Goal: Information Seeking & Learning: Learn about a topic

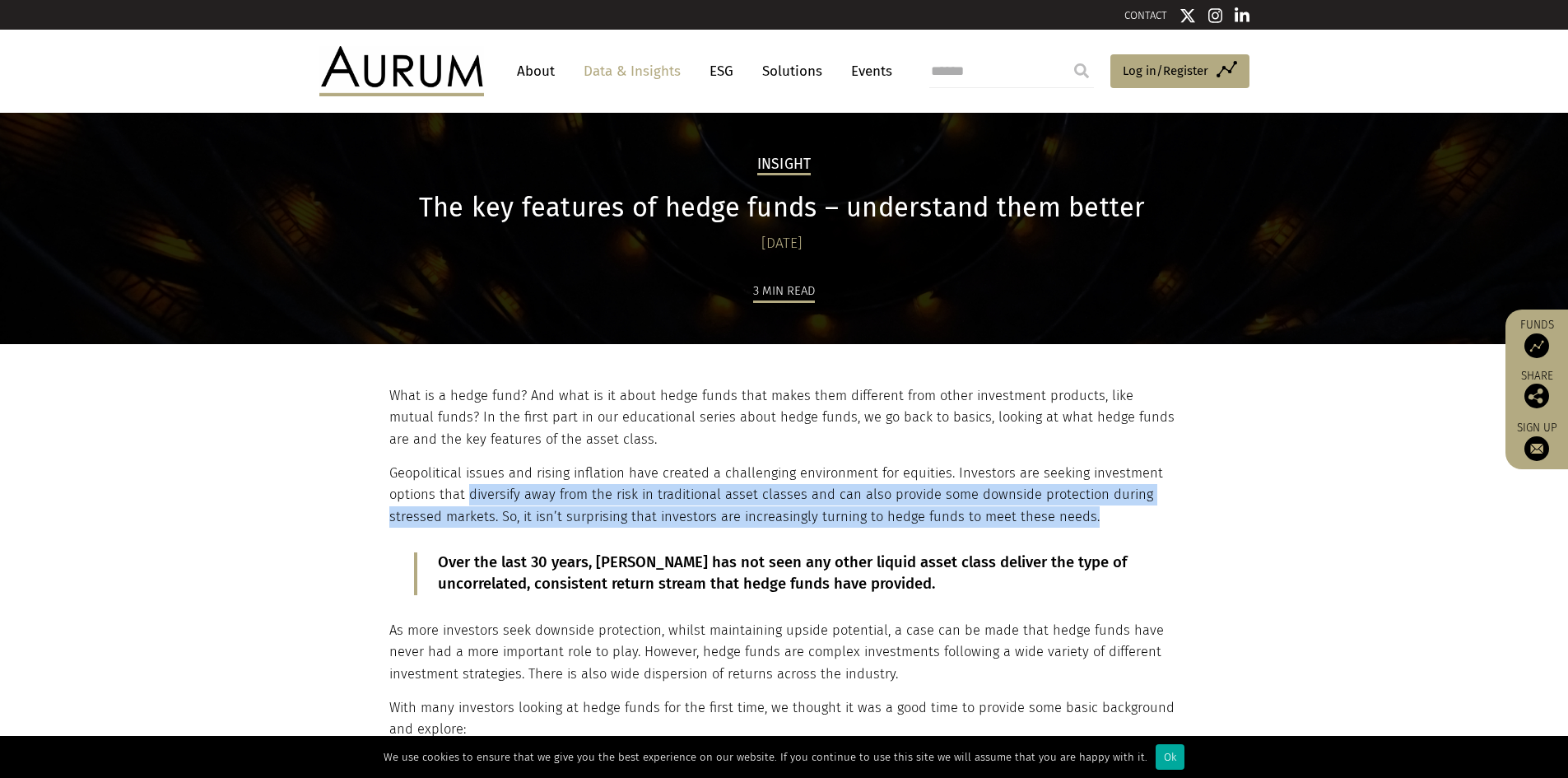
drag, startPoint x: 466, startPoint y: 497, endPoint x: 1086, endPoint y: 515, distance: 620.3
click at [1086, 515] on p "Geopolitical issues and rising inflation have created a challenging environment…" at bounding box center [782, 494] width 786 height 65
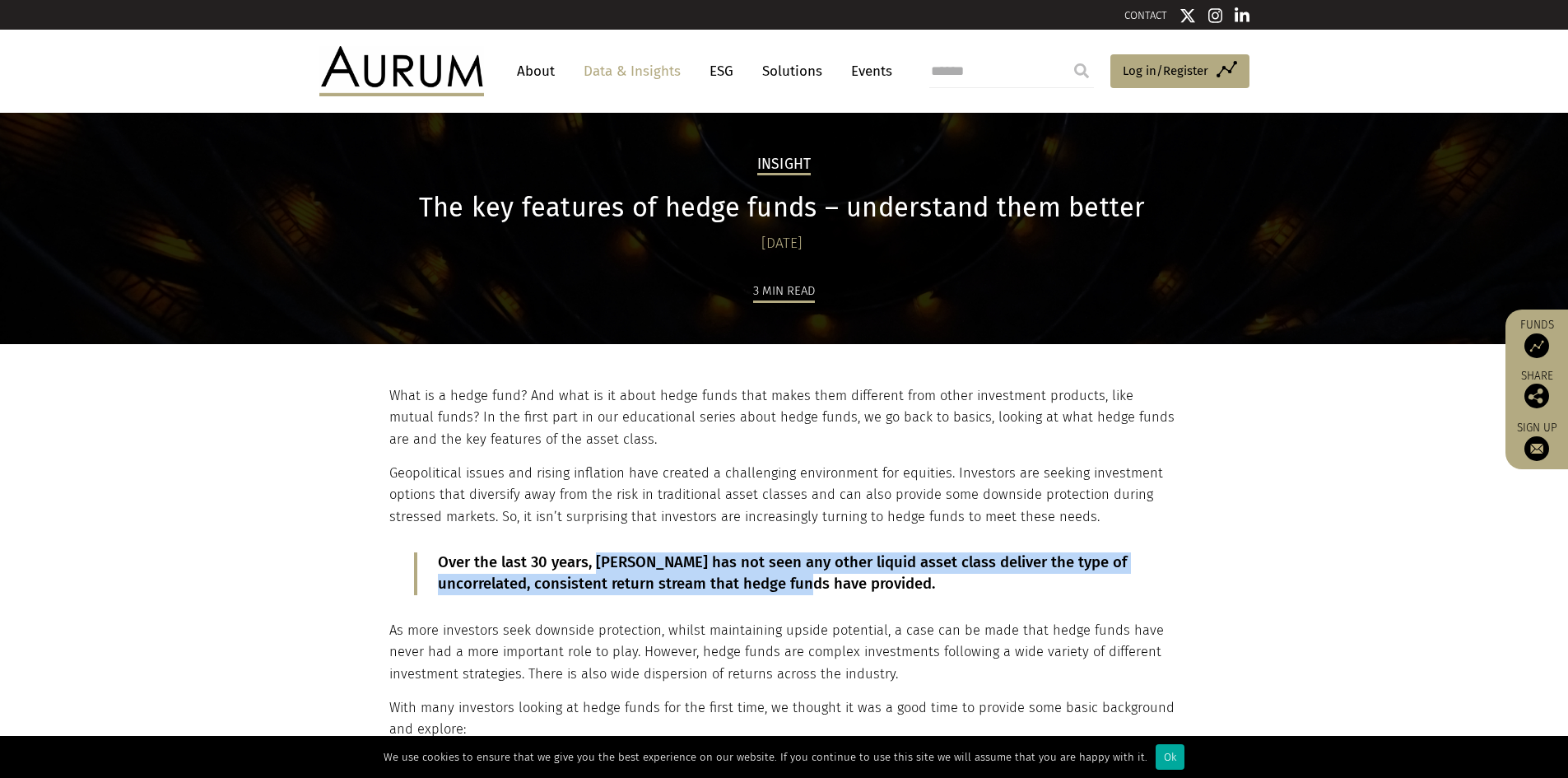
drag, startPoint x: 595, startPoint y: 561, endPoint x: 871, endPoint y: 582, distance: 276.8
click at [871, 582] on p "Over the last 30 years, [PERSON_NAME] has not seen any other liquid asset class…" at bounding box center [784, 574] width 692 height 43
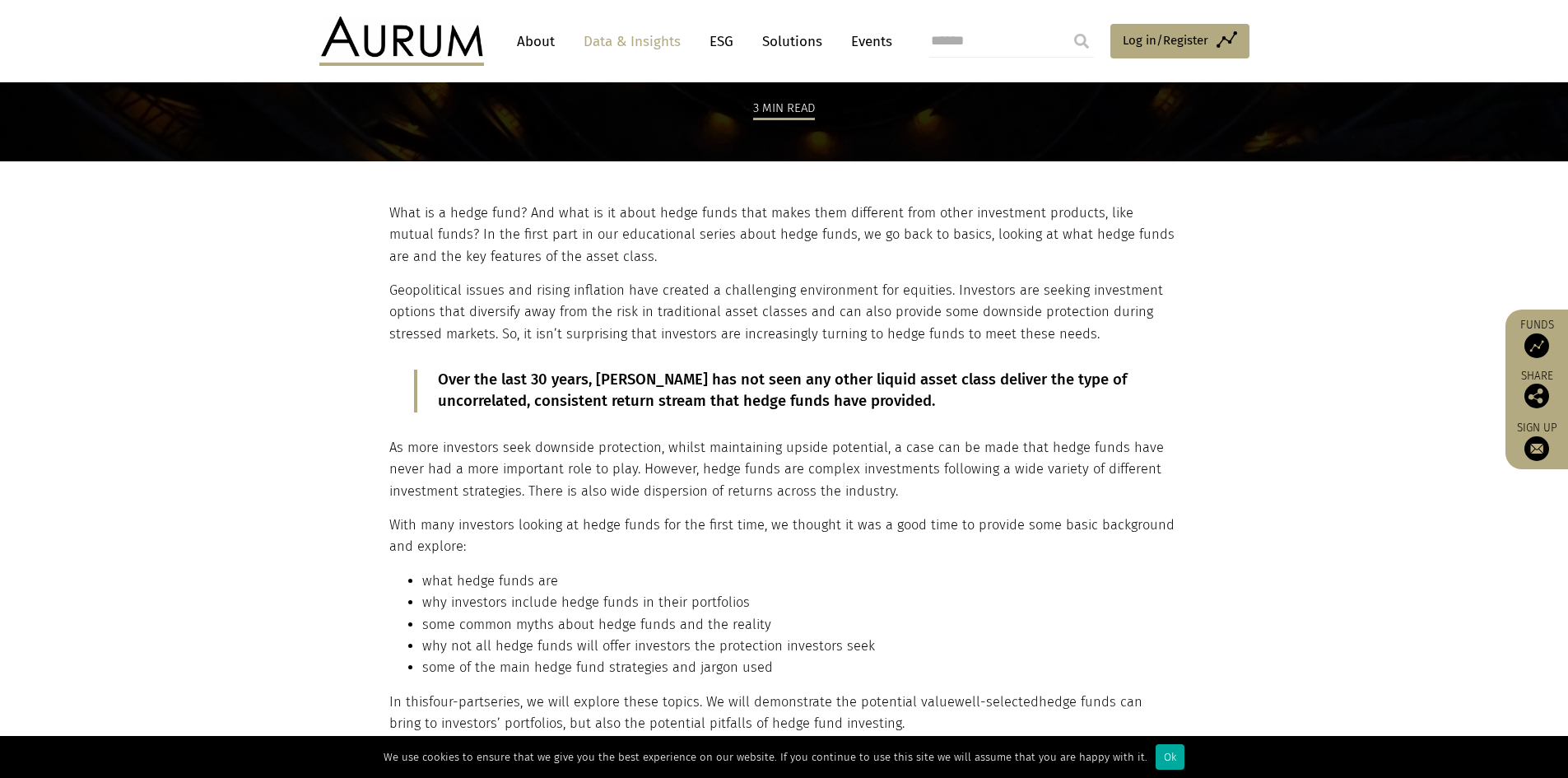
scroll to position [247, 0]
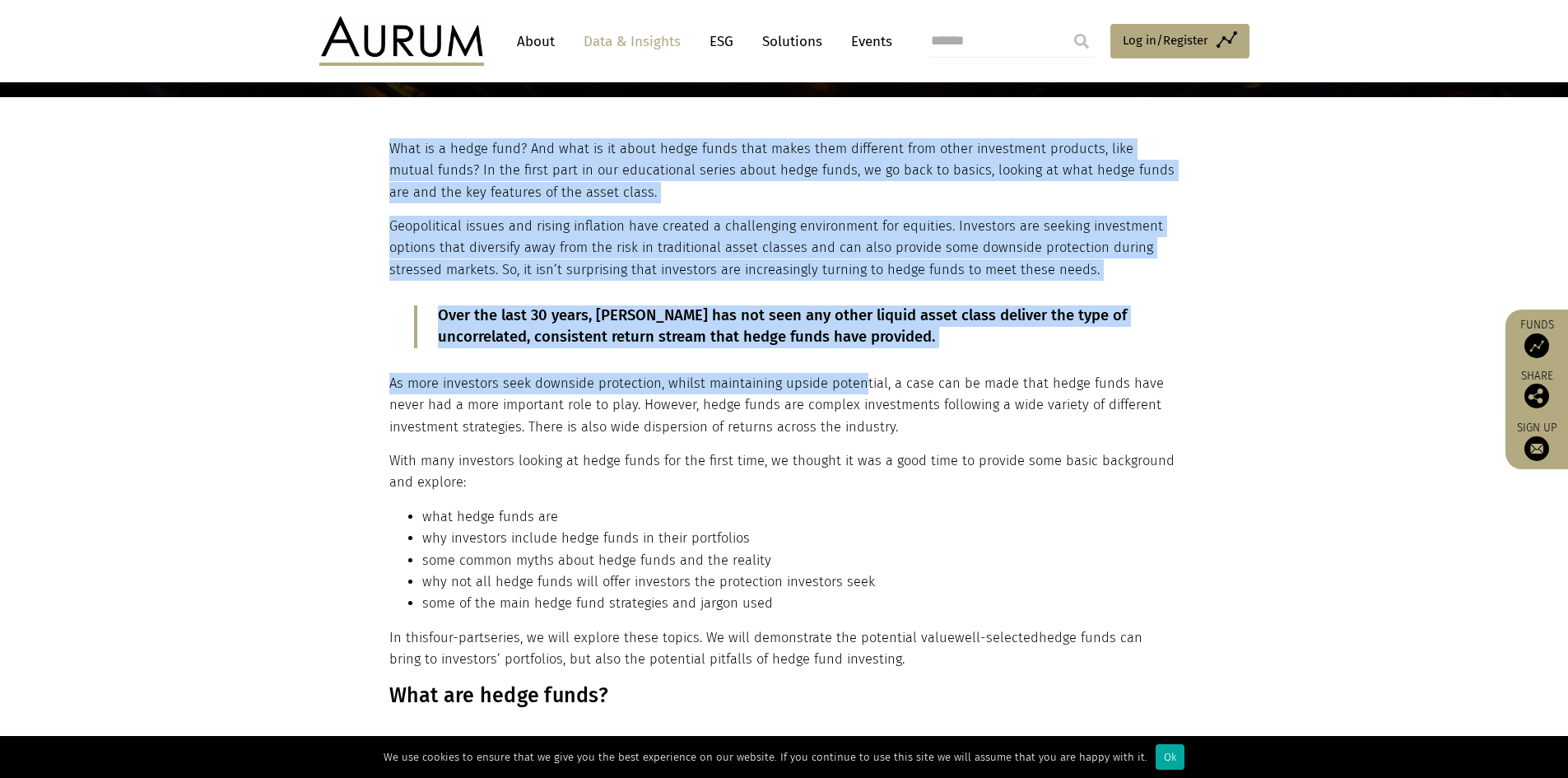
drag, startPoint x: 384, startPoint y: 381, endPoint x: 858, endPoint y: 385, distance: 474.0
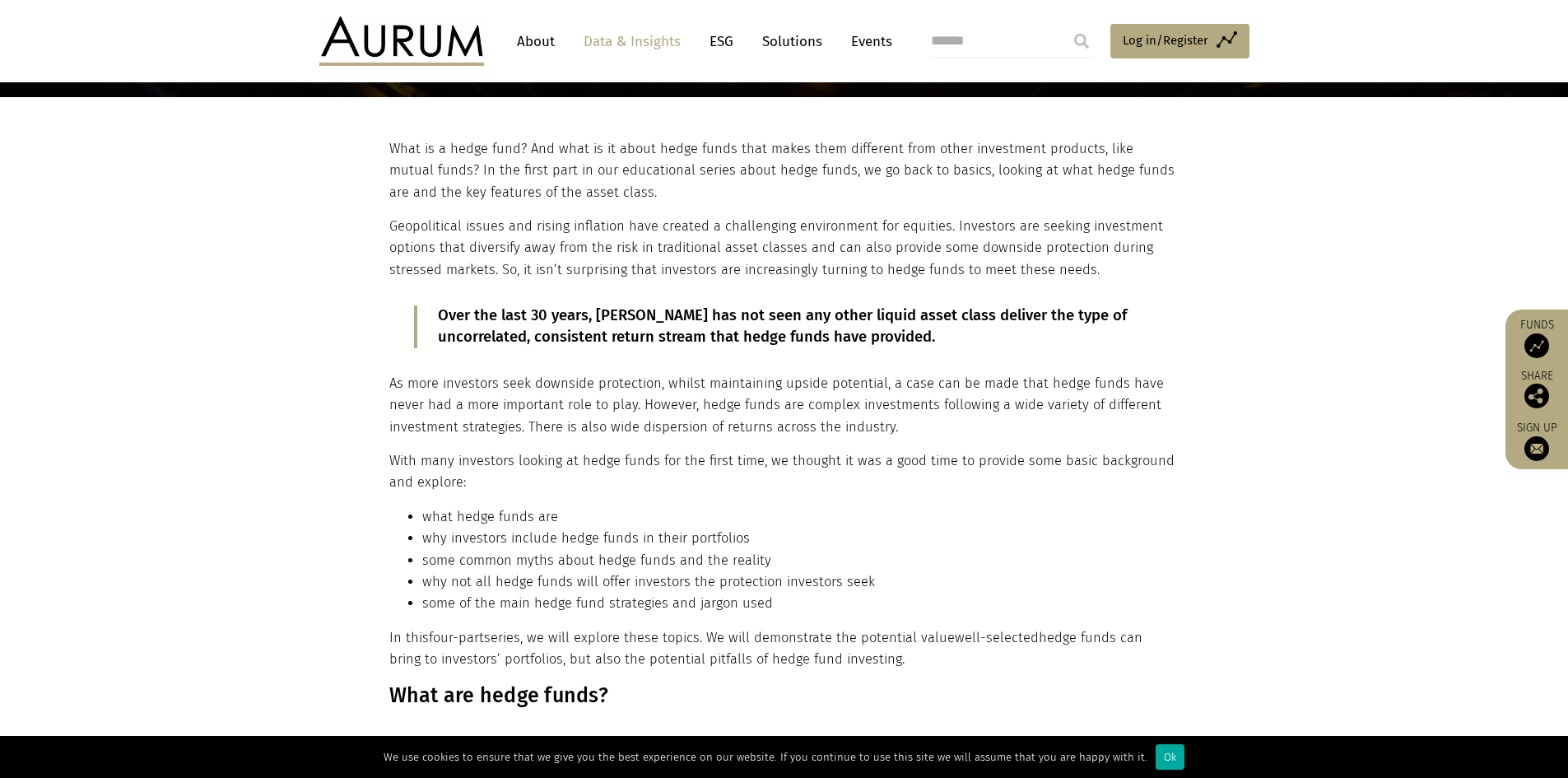
click at [761, 405] on p "As more investors seek downside protection, whilst maintaining upside potential…" at bounding box center [782, 405] width 786 height 65
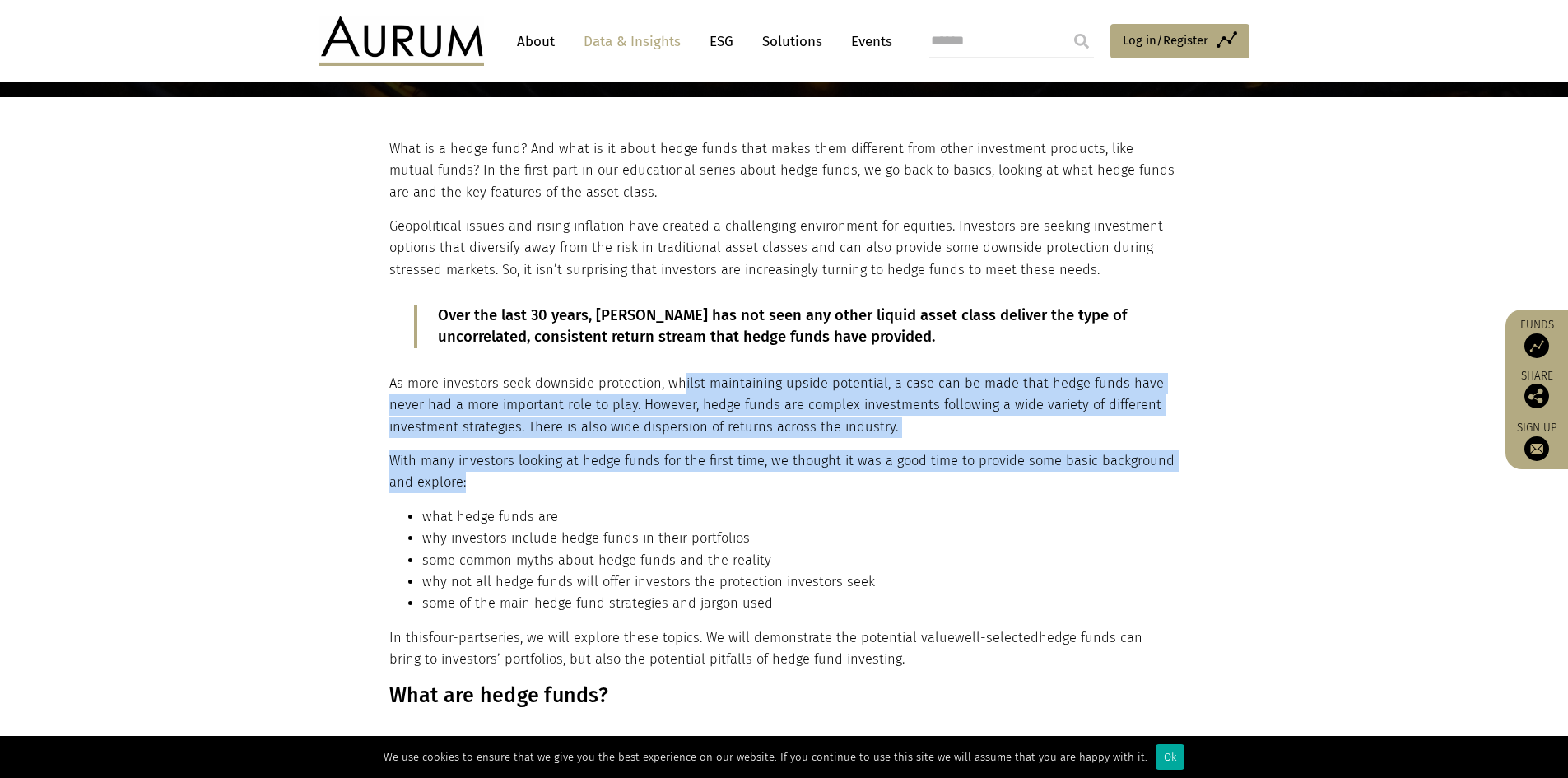
drag, startPoint x: 677, startPoint y: 382, endPoint x: 654, endPoint y: 492, distance: 112.4
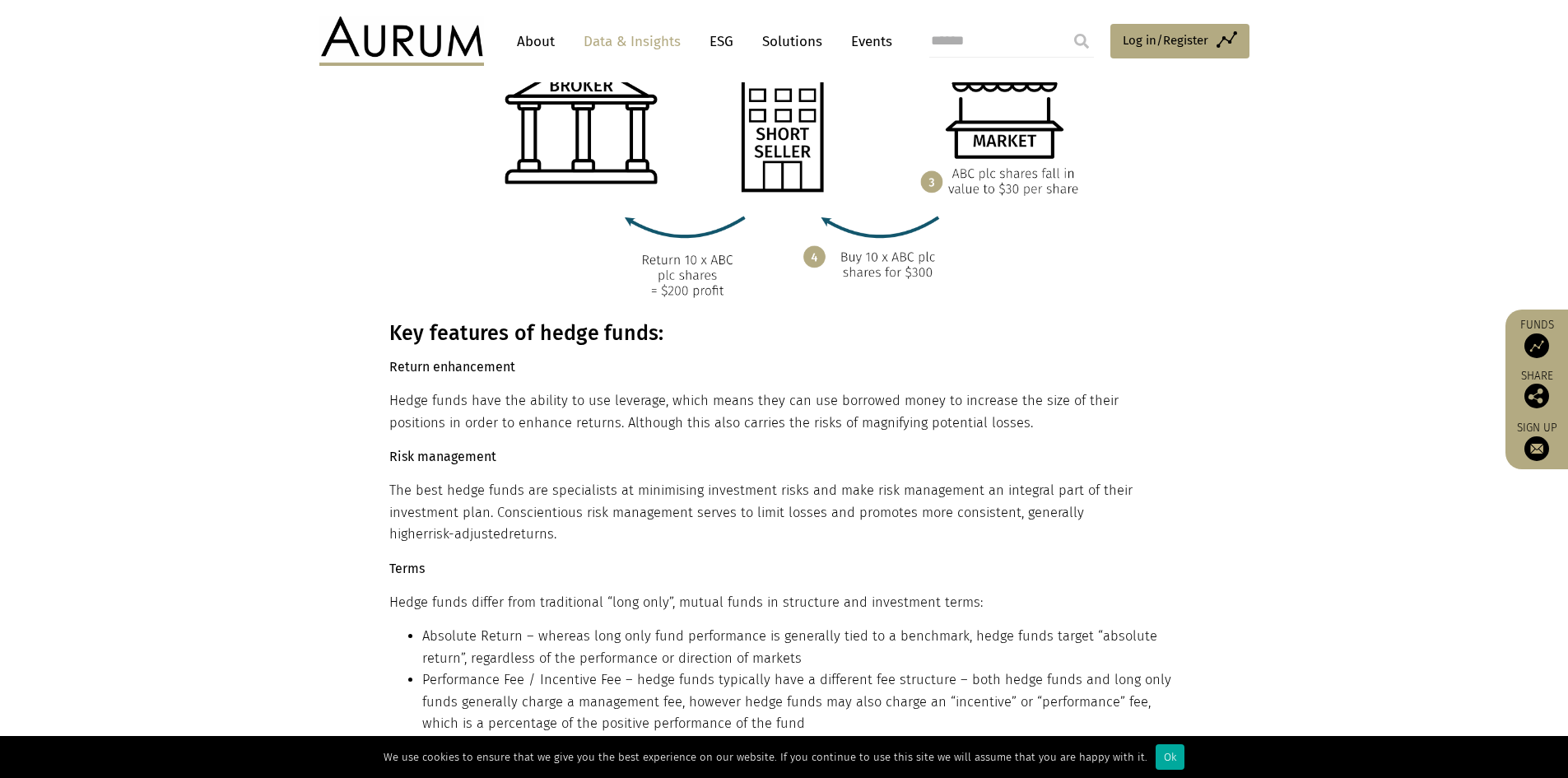
scroll to position [1564, 0]
